Goal: Transaction & Acquisition: Purchase product/service

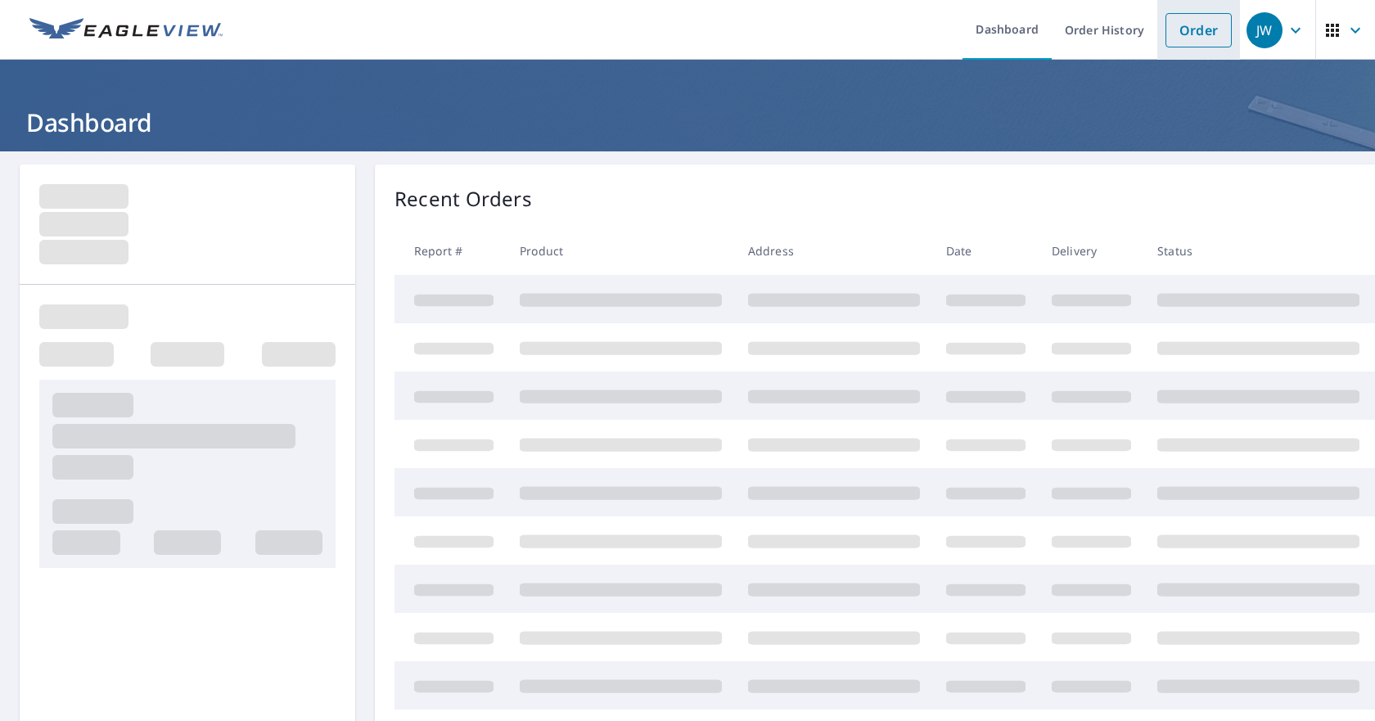
click at [1180, 30] on link "Order" at bounding box center [1198, 30] width 66 height 34
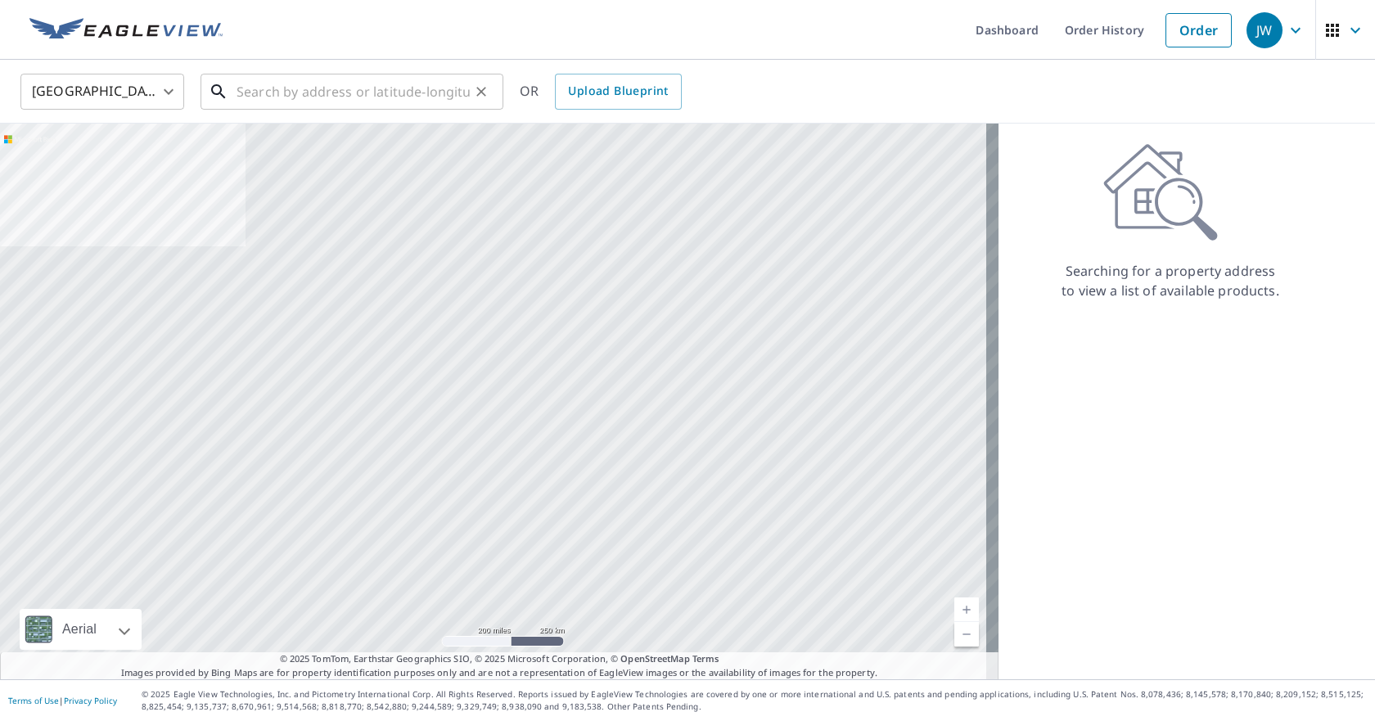
click at [268, 93] on input "text" at bounding box center [353, 92] width 233 height 46
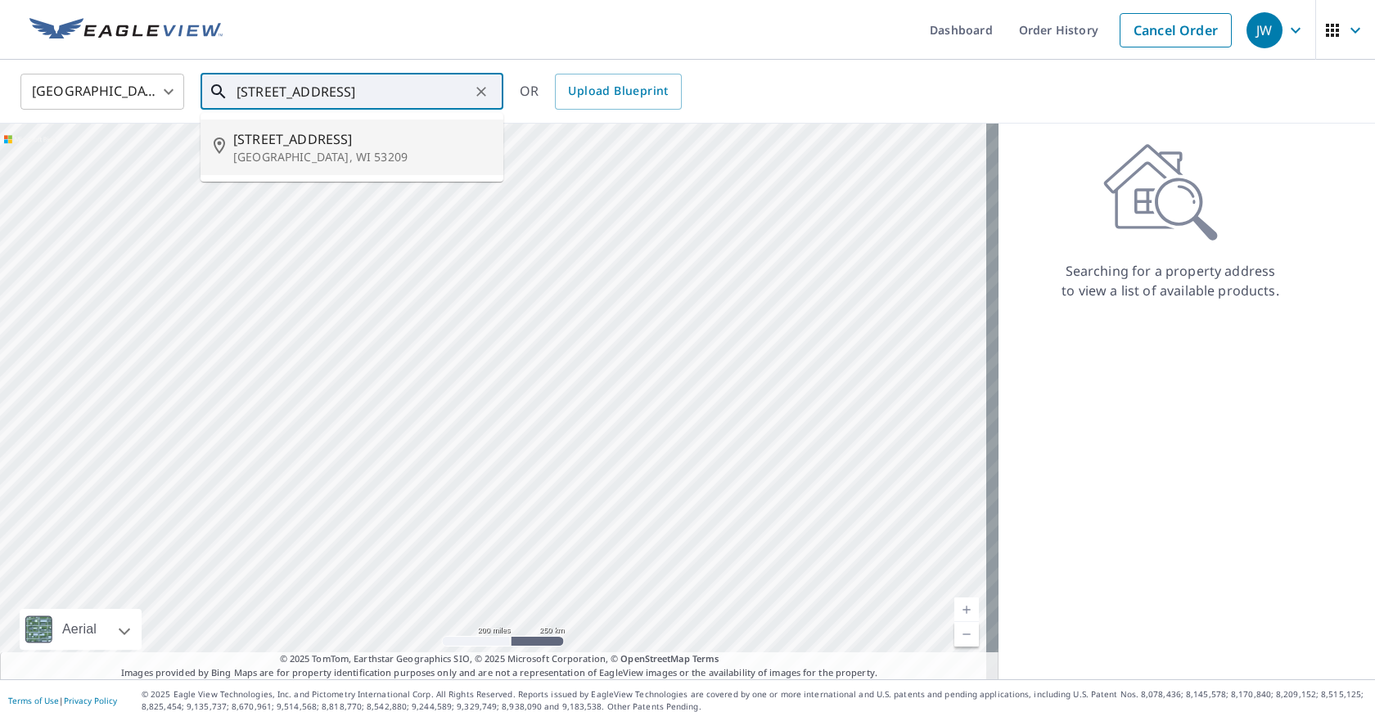
click at [291, 144] on span "[STREET_ADDRESS]" at bounding box center [361, 139] width 257 height 20
type input "[STREET_ADDRESS]"
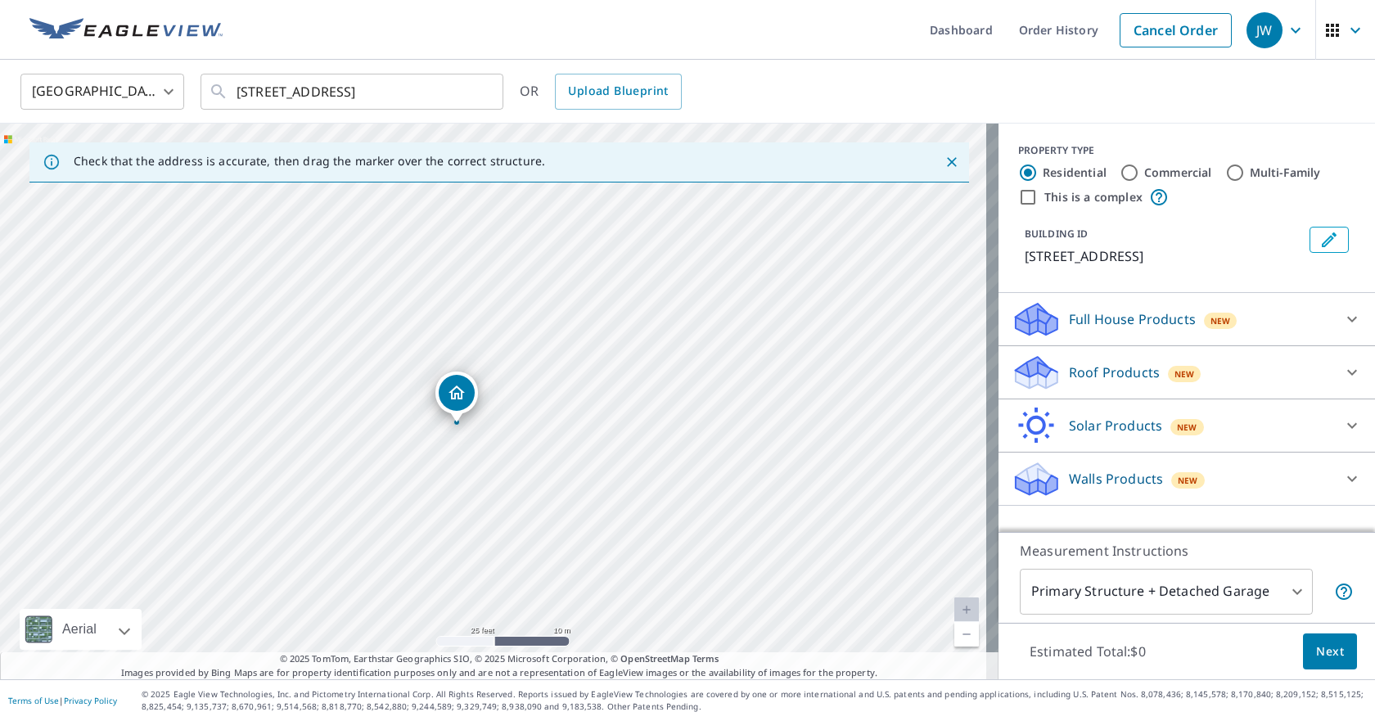
drag, startPoint x: 509, startPoint y: 399, endPoint x: 472, endPoint y: 423, distance: 43.8
click at [472, 423] on div "[STREET_ADDRESS]" at bounding box center [499, 402] width 998 height 556
click at [1347, 373] on icon at bounding box center [1352, 373] width 10 height 6
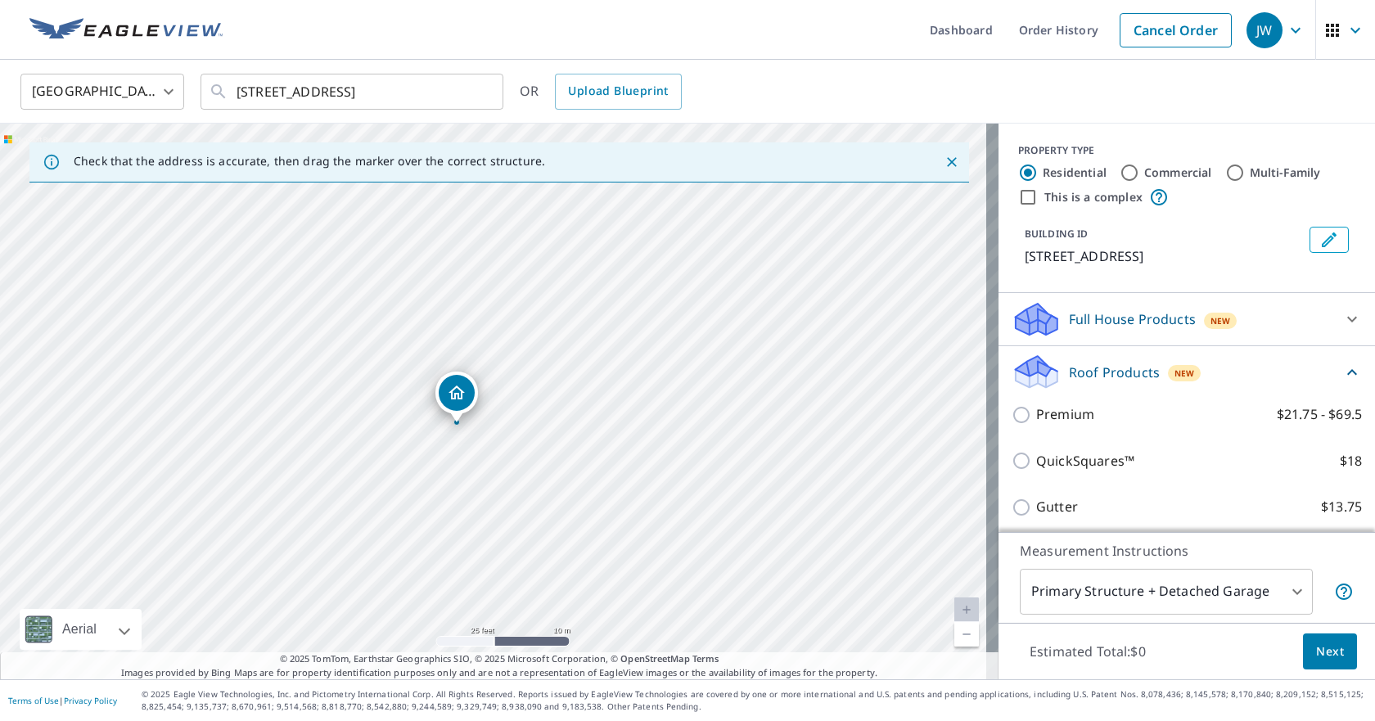
click at [996, 99] on div "[GEOGRAPHIC_DATA] [GEOGRAPHIC_DATA] ​ [STREET_ADDRESS] ​ OR Upload Blueprint" at bounding box center [681, 91] width 1347 height 38
